Goal: Download file/media

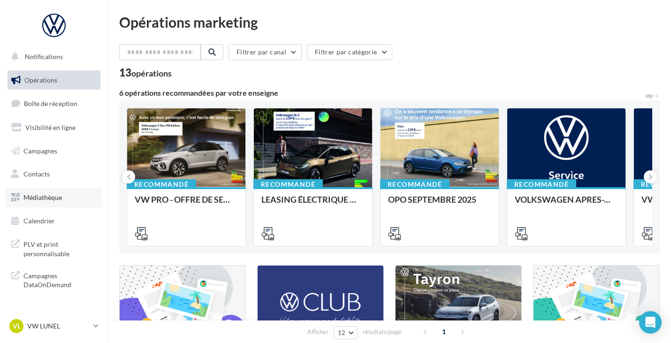
click at [42, 194] on span "Médiathèque" at bounding box center [42, 197] width 38 height 8
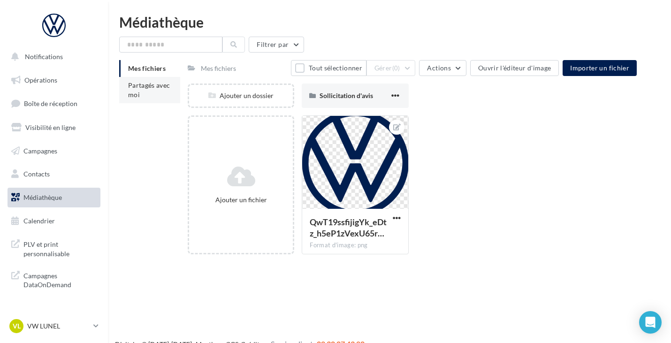
click at [136, 87] on span "Partagés avec moi" at bounding box center [149, 89] width 42 height 17
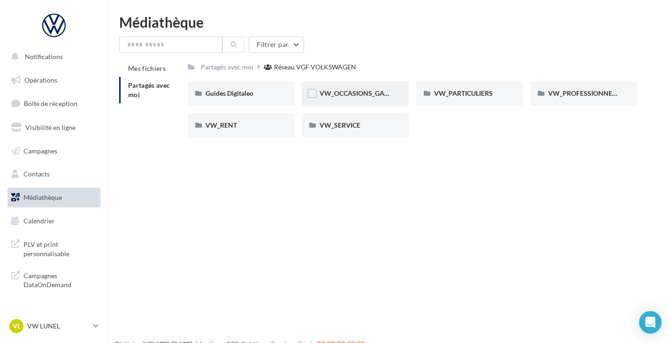
click at [391, 92] on div "VW_OCCASIONS_GARANTIES" at bounding box center [355, 93] width 106 height 24
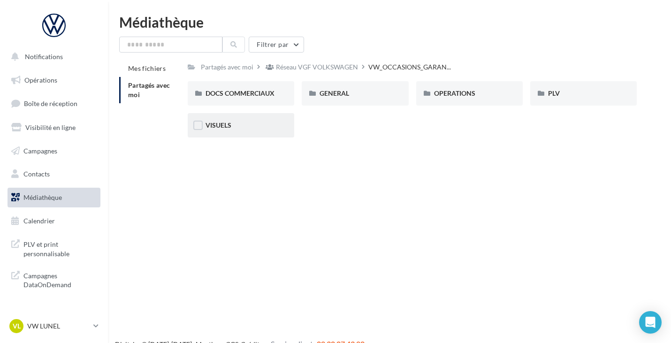
click at [262, 134] on div "VISUELS" at bounding box center [241, 125] width 106 height 24
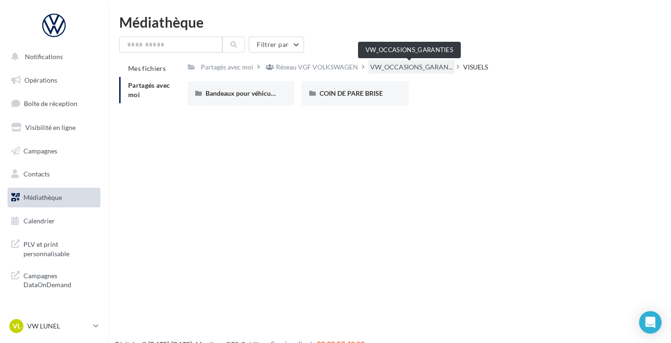
click at [391, 65] on span "VW_OCCASIONS_GARAN..." at bounding box center [411, 66] width 83 height 9
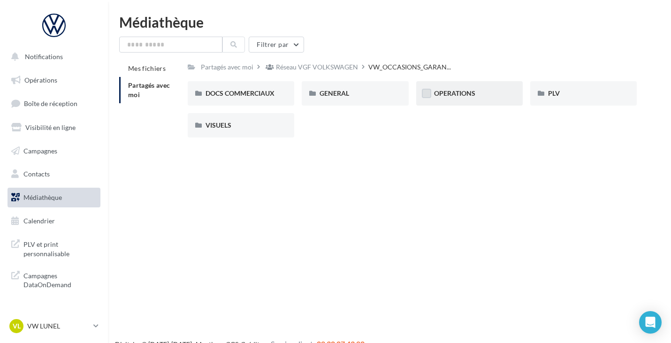
click at [430, 94] on label at bounding box center [426, 93] width 9 height 9
click at [460, 91] on span "OPERATIONS" at bounding box center [454, 93] width 41 height 8
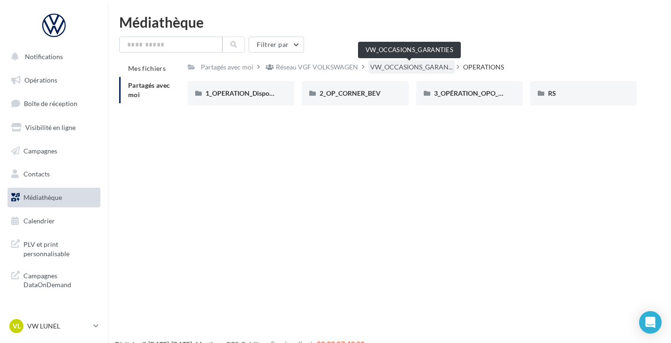
click at [407, 66] on span "VW_OCCASIONS_GARAN..." at bounding box center [411, 66] width 83 height 9
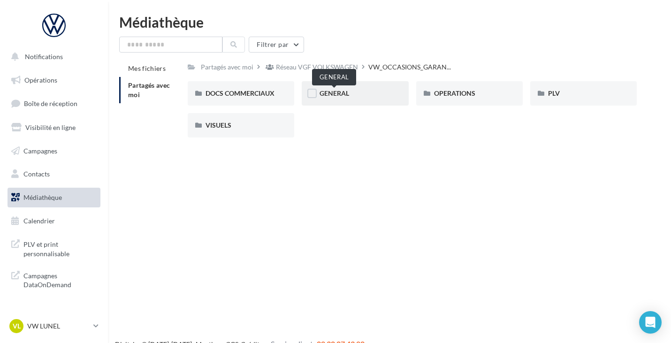
click at [341, 94] on span "GENERAL" at bounding box center [334, 93] width 30 height 8
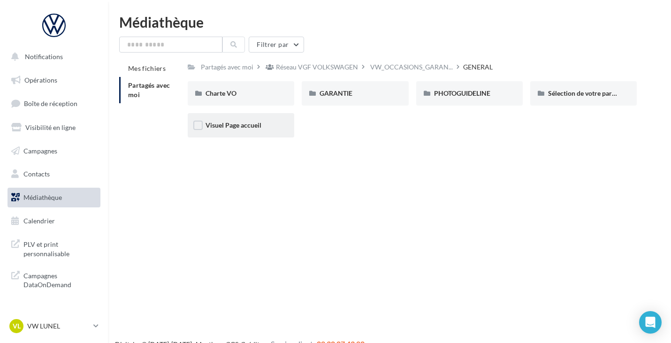
click at [274, 132] on div "Visuel Page accueil" at bounding box center [241, 125] width 106 height 24
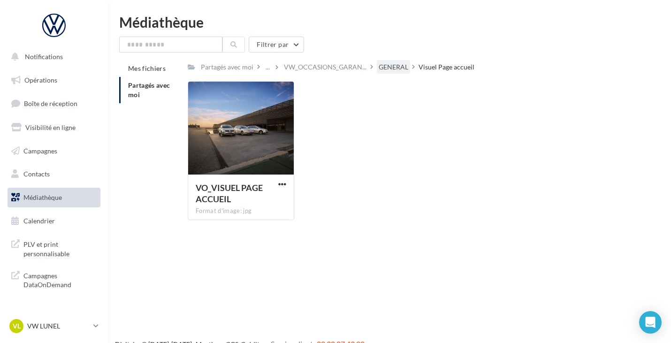
click at [397, 68] on div "GENERAL" at bounding box center [393, 66] width 30 height 9
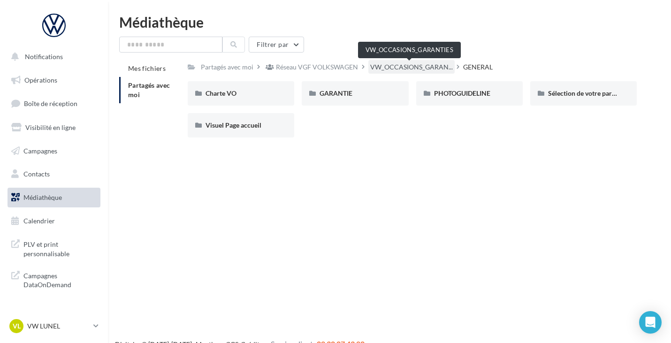
click at [379, 63] on span "VW_OCCASIONS_GARAN..." at bounding box center [411, 66] width 83 height 9
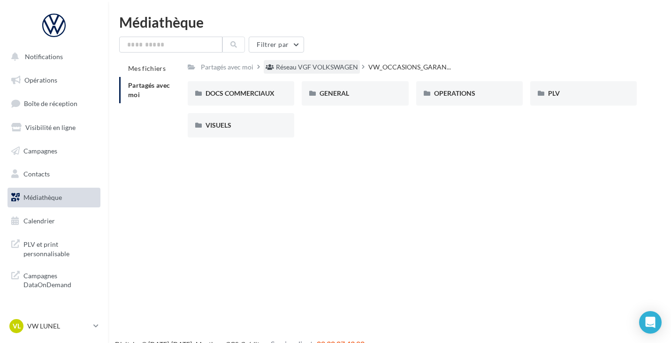
click at [344, 70] on div "Réseau VGF VOLKSWAGEN" at bounding box center [317, 66] width 82 height 9
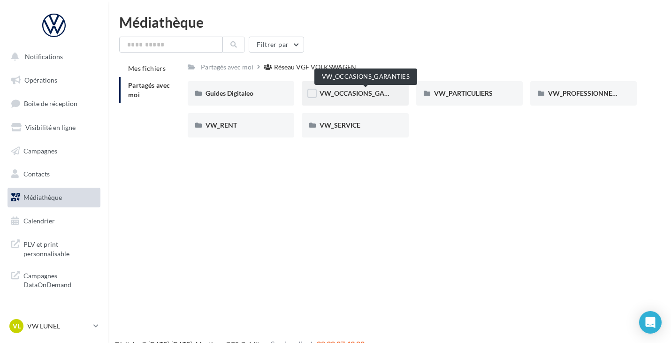
click at [358, 91] on span "VW_OCCASIONS_GARANTIES" at bounding box center [365, 93] width 92 height 8
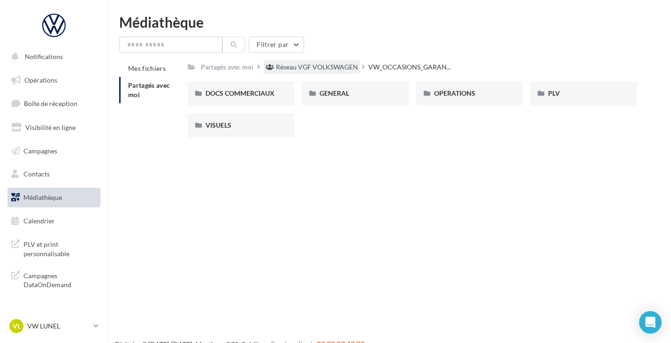
click at [349, 71] on div "Réseau VGF VOLKSWAGEN" at bounding box center [317, 66] width 82 height 9
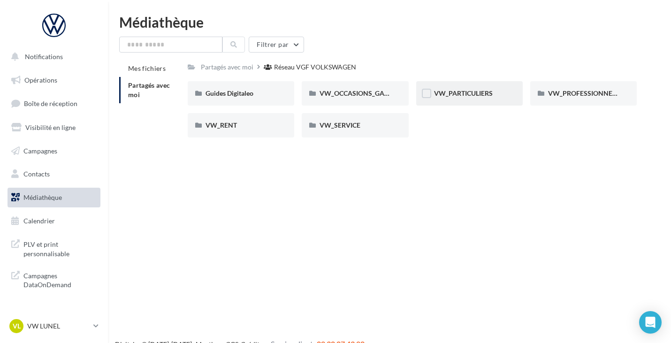
drag, startPoint x: 445, startPoint y: 88, endPoint x: 457, endPoint y: 97, distance: 14.4
click at [457, 97] on div "VW_PARTICULIERS" at bounding box center [469, 93] width 106 height 24
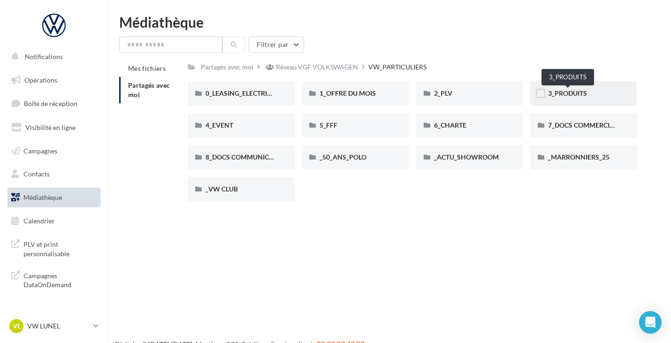
click at [557, 92] on span "3_PRODUITS" at bounding box center [567, 93] width 39 height 8
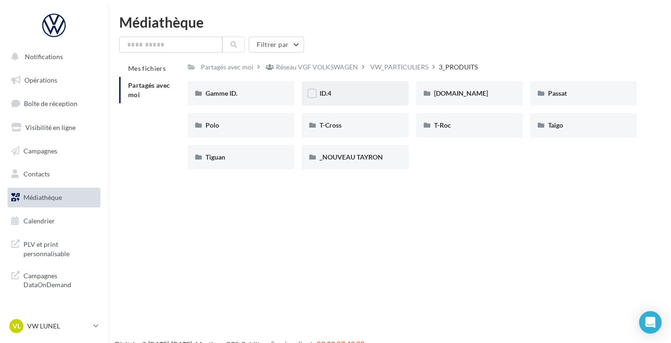
click at [370, 98] on div "ID.4" at bounding box center [354, 93] width 71 height 9
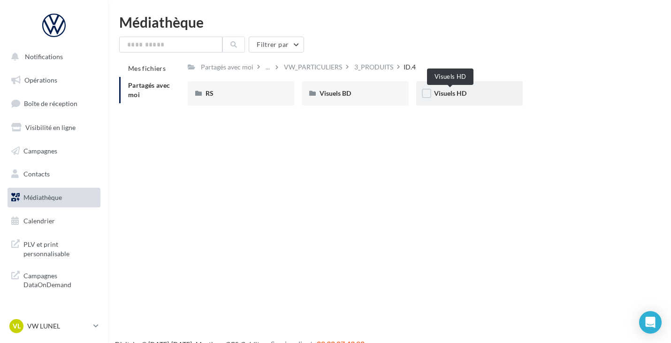
click at [437, 94] on span "Visuels HD" at bounding box center [450, 93] width 32 height 8
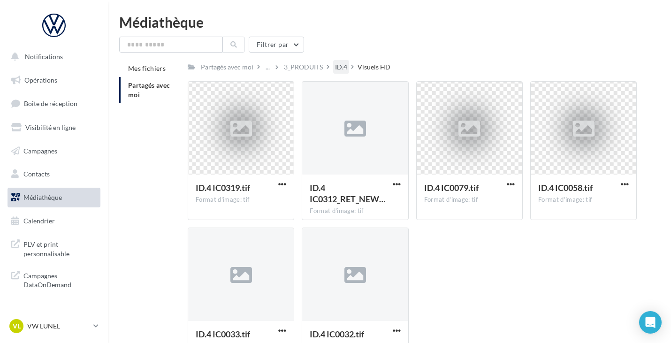
click at [335, 66] on div "ID.4" at bounding box center [341, 66] width 12 height 9
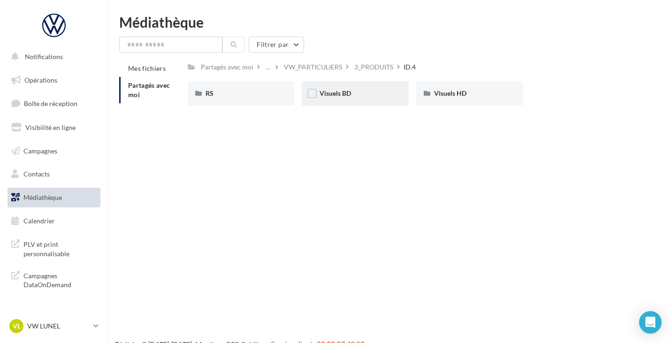
click at [382, 100] on div "Visuels BD" at bounding box center [355, 93] width 106 height 24
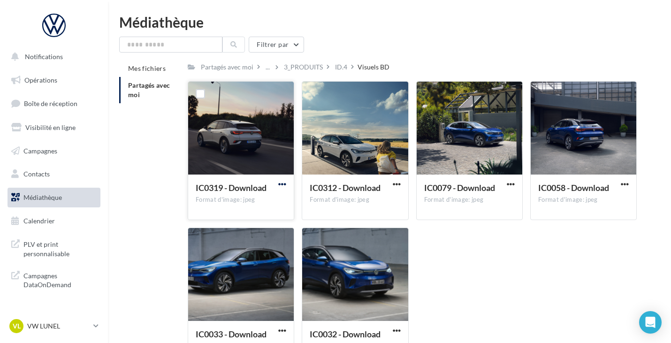
click at [283, 183] on span "button" at bounding box center [282, 184] width 8 height 8
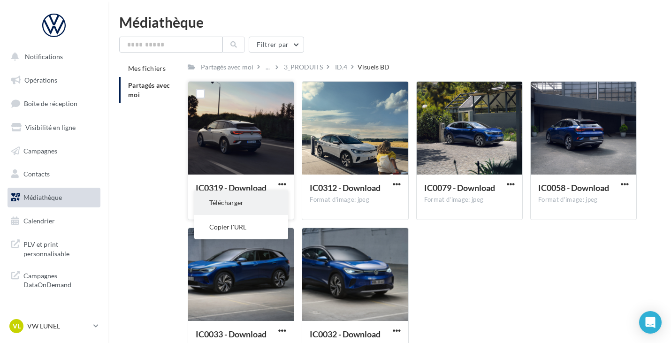
click at [261, 201] on button "Télécharger" at bounding box center [241, 202] width 94 height 24
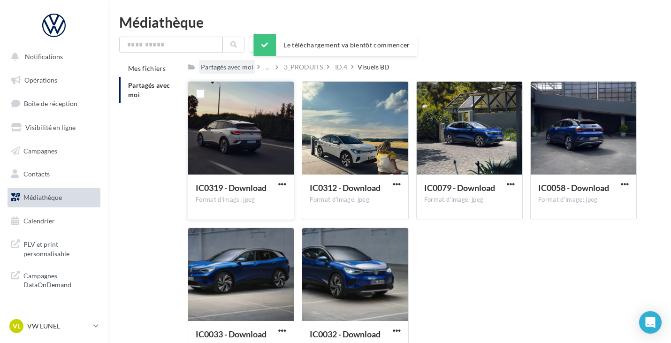
click at [236, 70] on div "Partagés avec moi" at bounding box center [227, 66] width 53 height 9
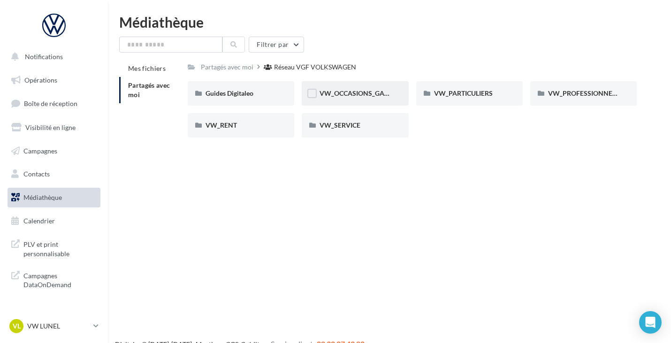
click at [371, 98] on div "VW_OCCASIONS_GARANTIES" at bounding box center [355, 93] width 106 height 24
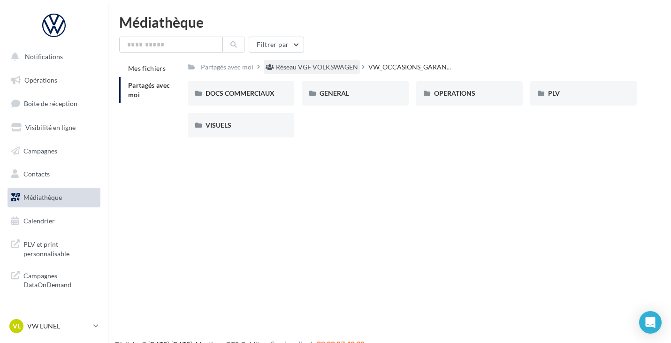
click at [321, 65] on div "Réseau VGF VOLKSWAGEN" at bounding box center [317, 66] width 82 height 9
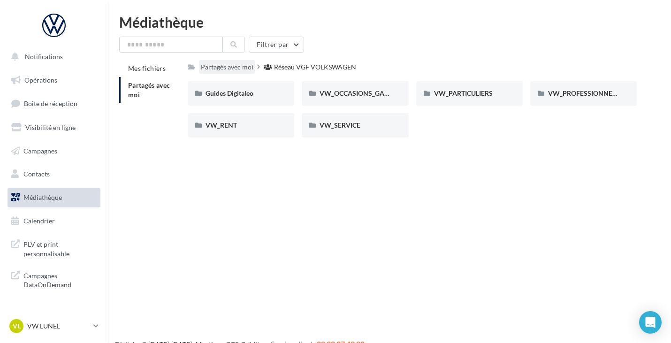
click at [234, 68] on div "Partagés avec moi" at bounding box center [227, 66] width 53 height 9
click at [88, 322] on p "VW LUNEL" at bounding box center [58, 325] width 62 height 9
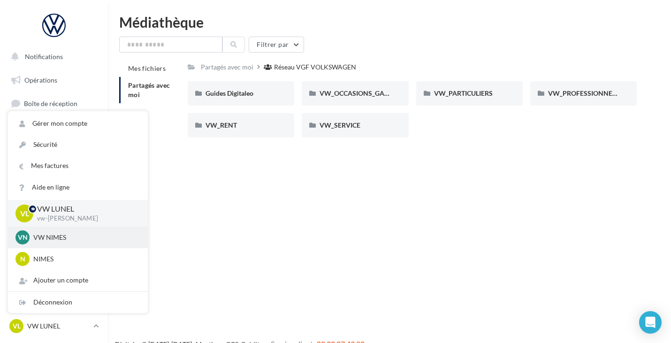
click at [93, 231] on div "VN VW NIMES vw-nim-eli" at bounding box center [77, 237] width 125 height 14
